Goal: Complete application form: Complete application form

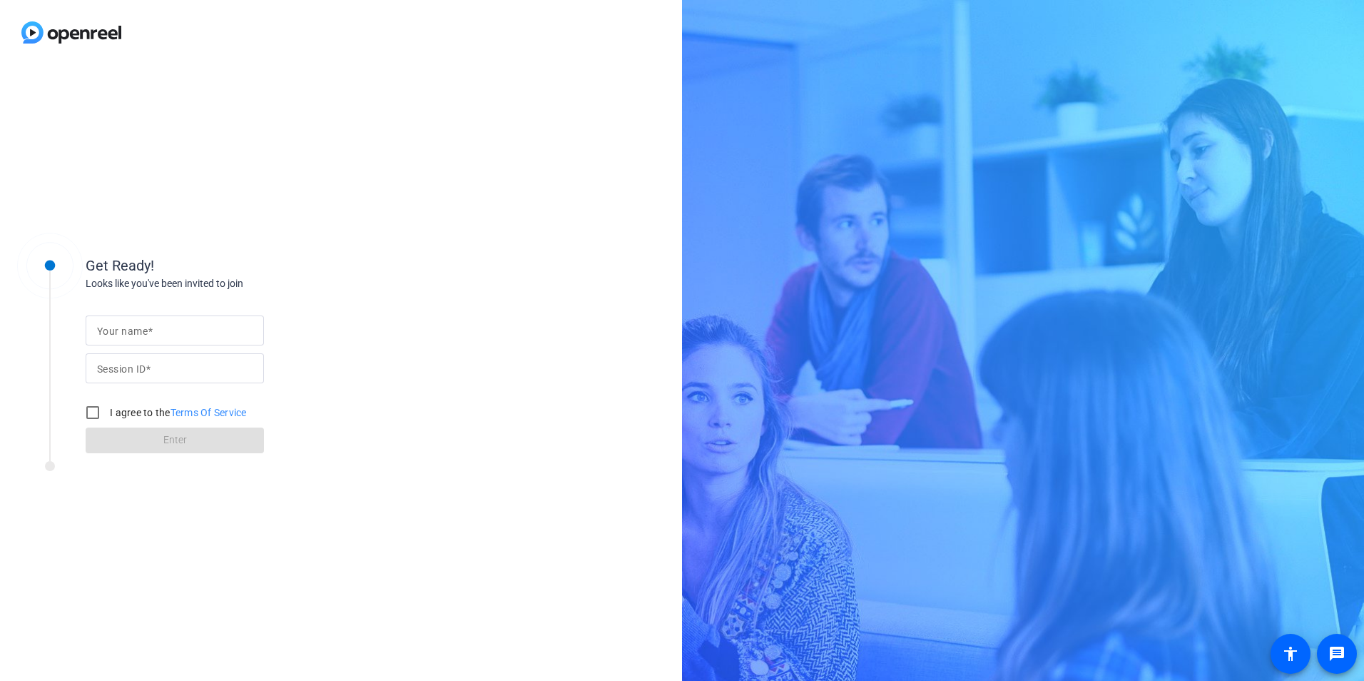
click at [122, 333] on mat-label "Your name" at bounding box center [122, 330] width 51 height 11
click at [122, 333] on input "Your name" at bounding box center [175, 330] width 156 height 17
click at [105, 367] on mat-label "Session ID" at bounding box center [121, 368] width 49 height 11
click at [105, 367] on input "Session ID" at bounding box center [175, 368] width 156 height 17
paste input "iPSV"
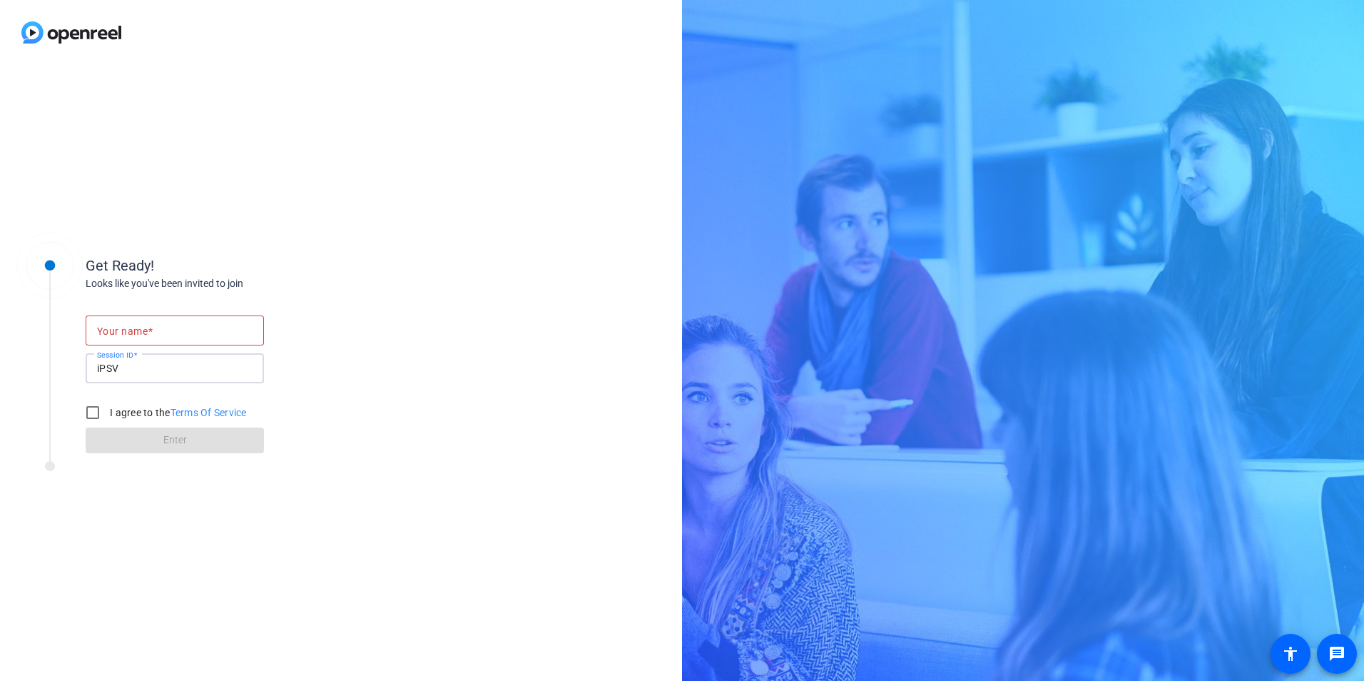
type input "iPSV"
click at [133, 338] on input "Your name" at bounding box center [175, 330] width 156 height 17
type input "[PERSON_NAME]"
click at [287, 302] on div "Your name [PERSON_NAME] Session ID iPSV I agree to the Terms Of Service Enter" at bounding box center [228, 372] width 285 height 162
click at [98, 414] on input "I agree to the Terms Of Service" at bounding box center [92, 412] width 29 height 29
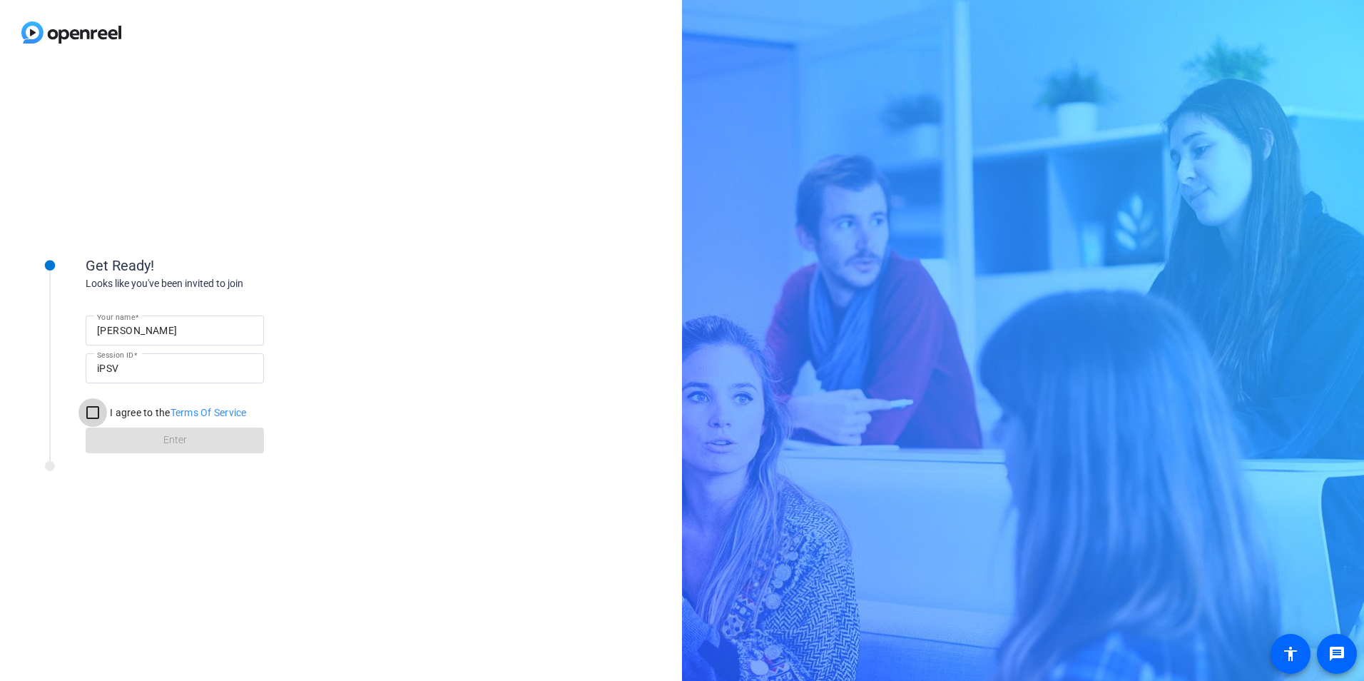
checkbox input "true"
click at [152, 433] on span at bounding box center [175, 440] width 178 height 34
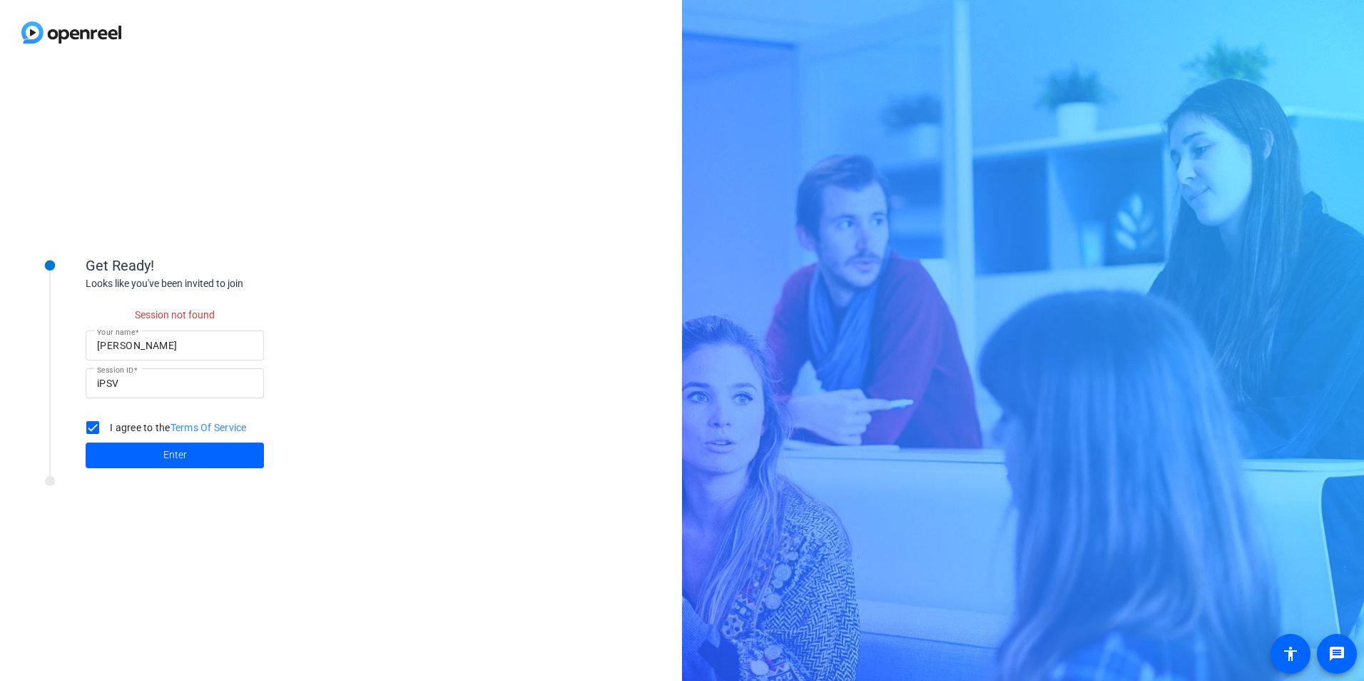
click at [101, 381] on input "iPSV" at bounding box center [175, 383] width 156 height 17
type input "-iPSV"
click at [183, 353] on input "[PERSON_NAME]" at bounding box center [175, 345] width 156 height 17
click at [352, 308] on div "Session not found Your name [PERSON_NAME] Session ID -iPSV I agree to the Terms…" at bounding box center [228, 379] width 285 height 177
click at [158, 464] on span at bounding box center [175, 455] width 178 height 34
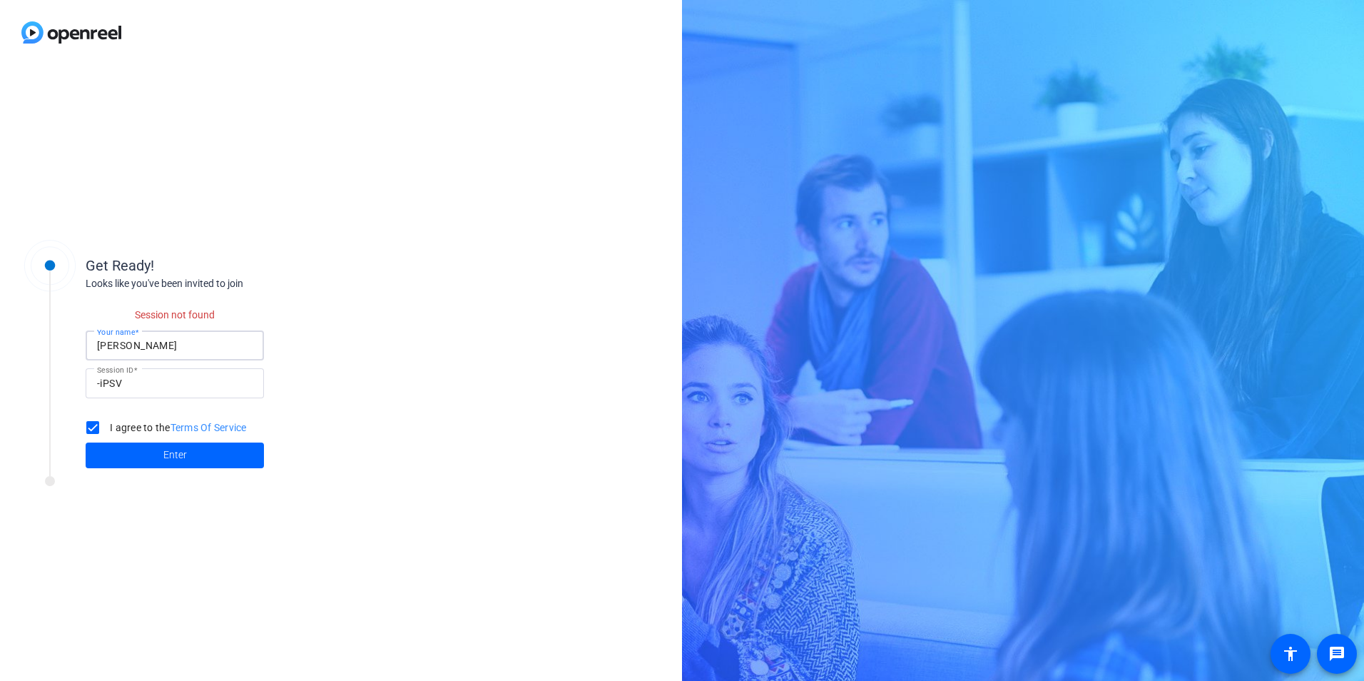
click at [206, 348] on input "[PERSON_NAME]" at bounding box center [175, 345] width 156 height 17
type input "Schevon"
click at [356, 315] on div "Session not found Your name [PERSON_NAME] Session ID -iPSV I agree to the Terms…" at bounding box center [228, 379] width 285 height 177
click at [106, 385] on input "-iPSV" at bounding box center [175, 383] width 156 height 17
type input "iPSV"
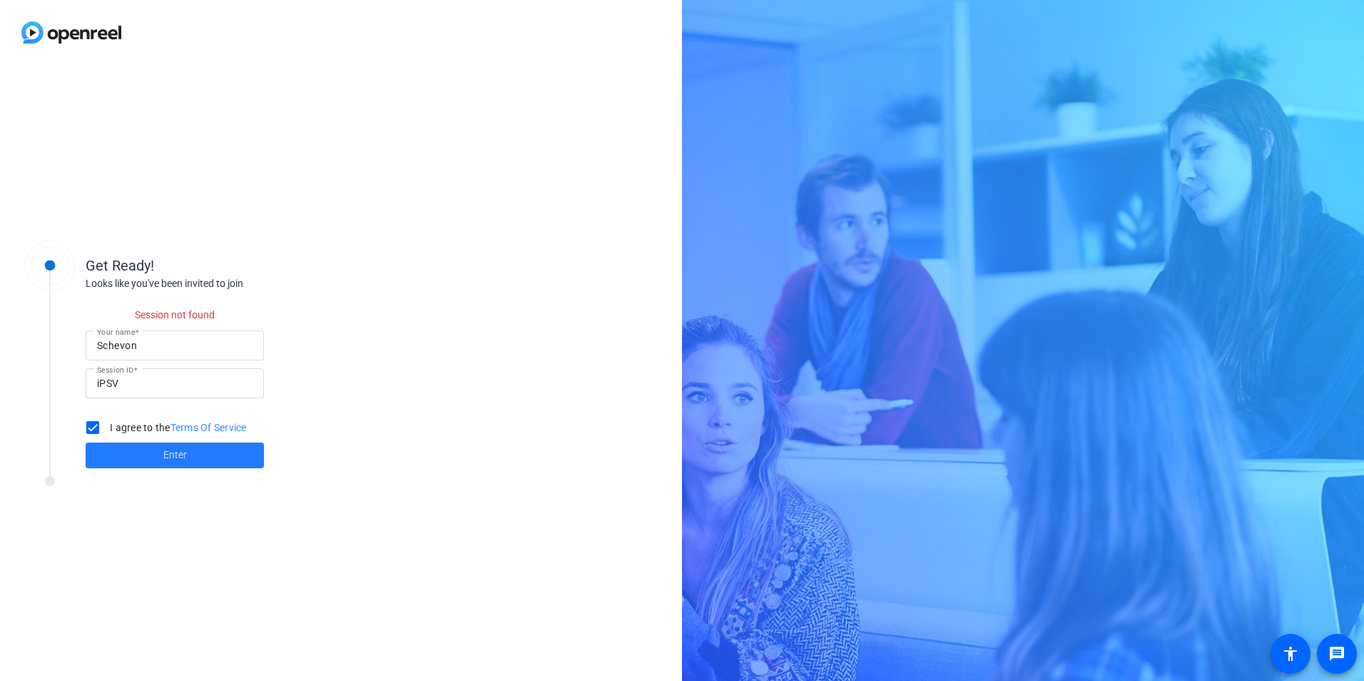
click at [134, 452] on span at bounding box center [175, 455] width 178 height 34
click at [261, 280] on div "Looks like you've been invited to join" at bounding box center [228, 283] width 285 height 15
click at [549, 278] on div "Get Ready! Looks like you've been invited to join Session not found Your name […" at bounding box center [341, 373] width 682 height 616
click at [178, 460] on span "Enter" at bounding box center [175, 454] width 24 height 15
click at [207, 352] on input "Schevon" at bounding box center [175, 345] width 156 height 17
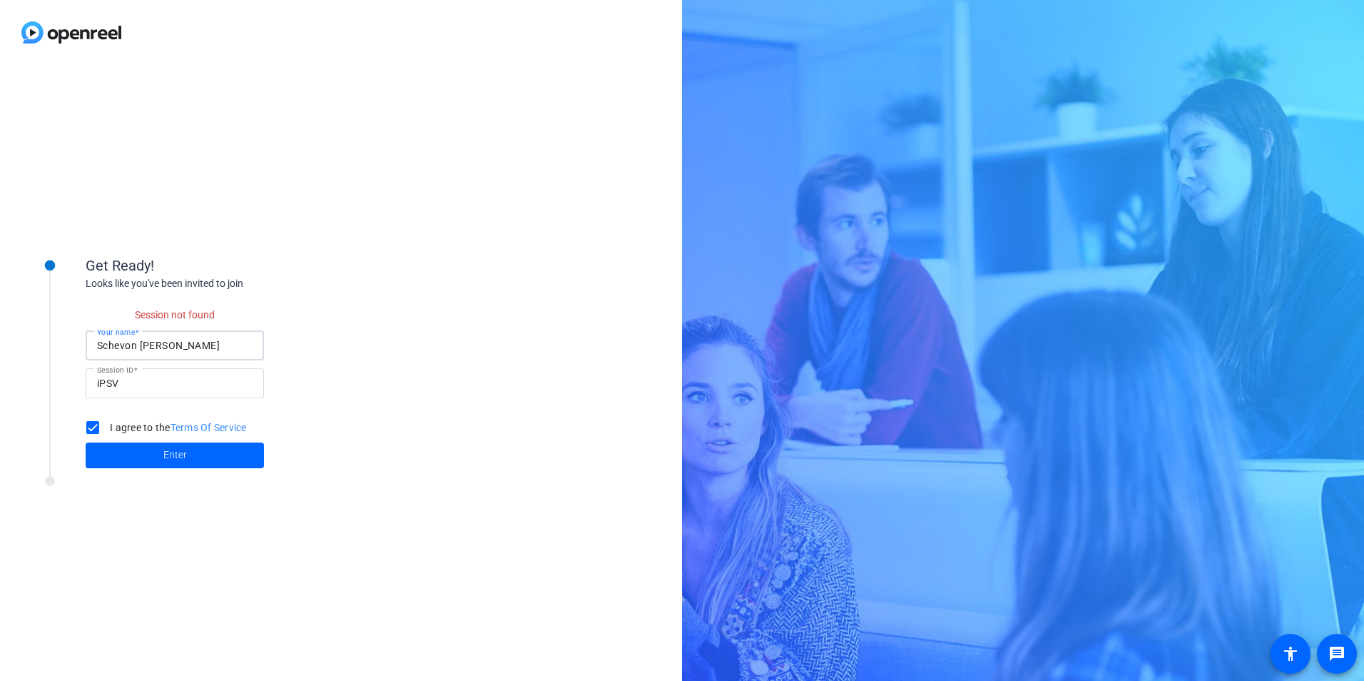
click at [174, 343] on input "Schevon [PERSON_NAME]" at bounding box center [175, 345] width 156 height 17
type input "[PERSON_NAME]"
click at [177, 385] on input "iPSV" at bounding box center [175, 383] width 156 height 17
